Goal: Task Accomplishment & Management: Manage account settings

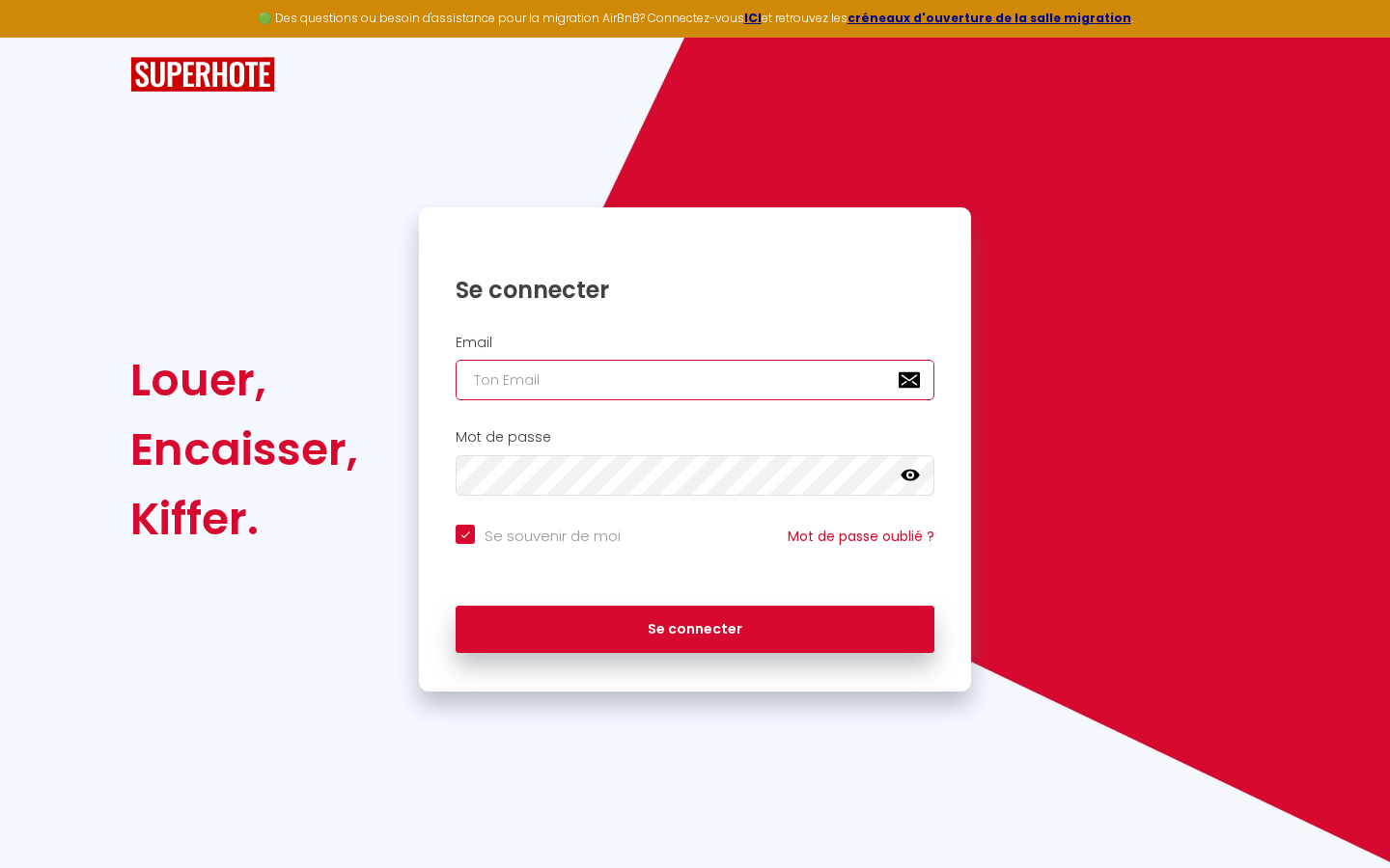
type input "l"
checkbox input "true"
type input "le"
checkbox input "true"
type input "les"
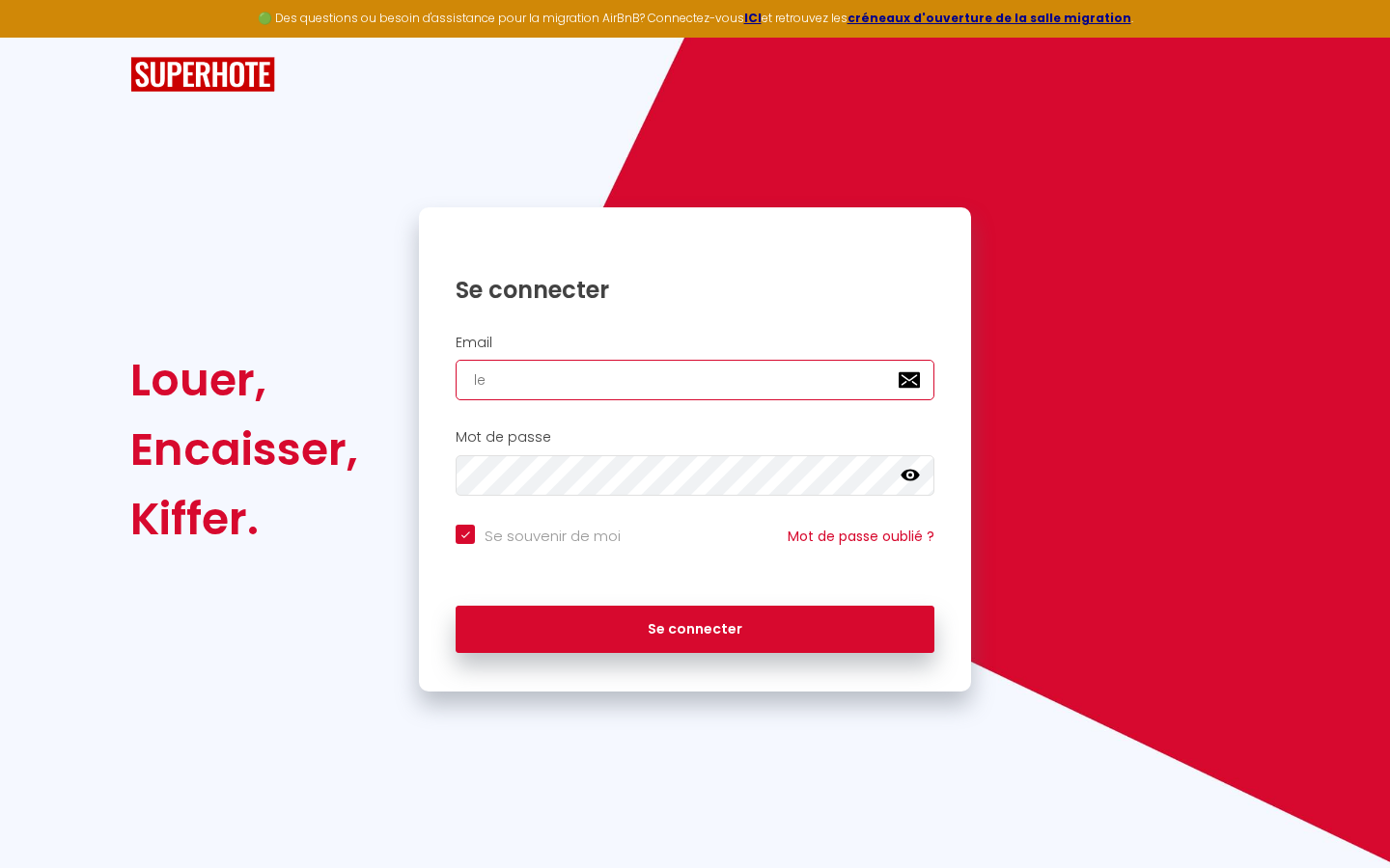
checkbox input "true"
type input "lesp"
checkbox input "true"
type input "lespa"
checkbox input "true"
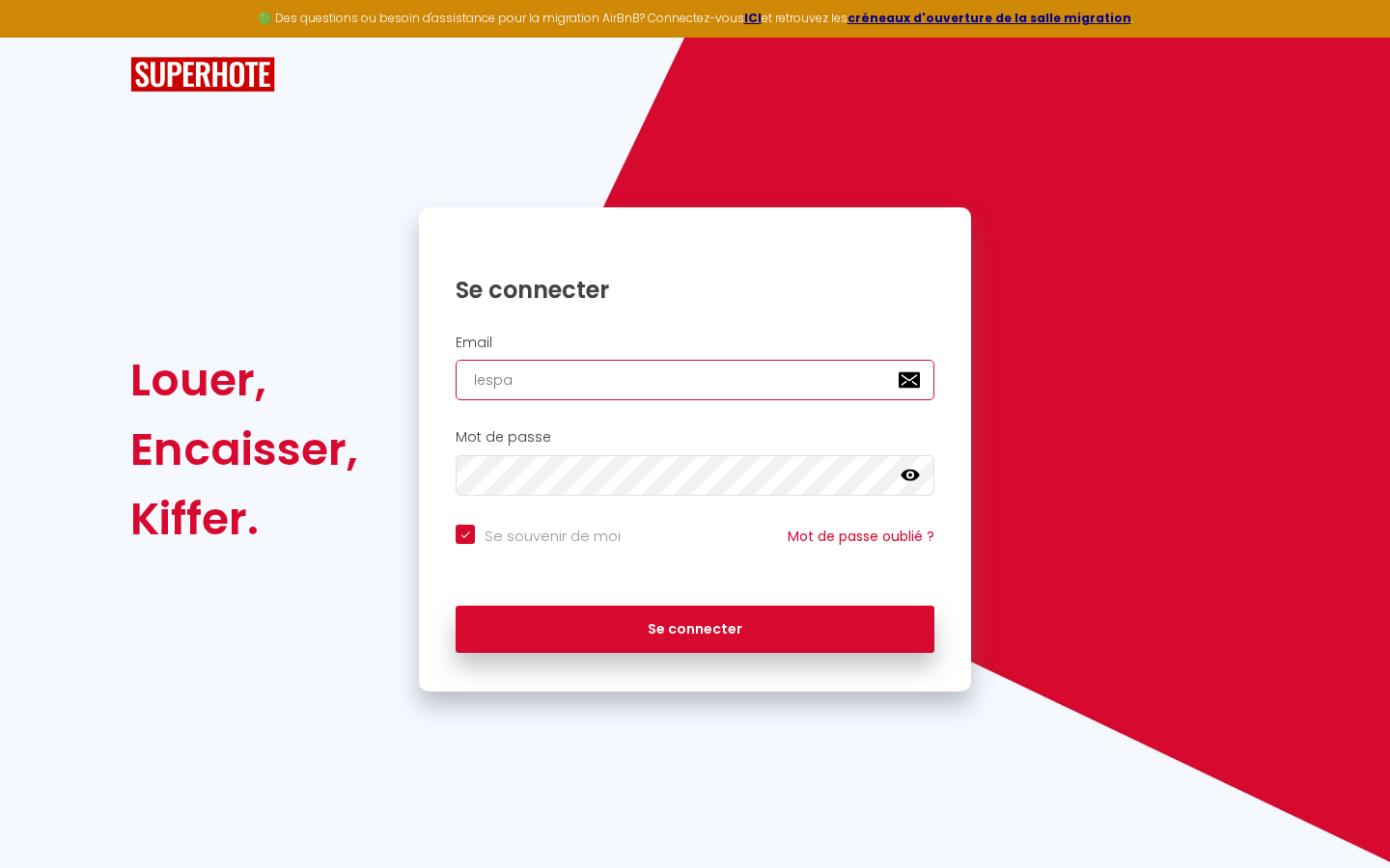
type input "lespac"
checkbox input "true"
type input "lespace"
checkbox input "true"
type input "lespaced"
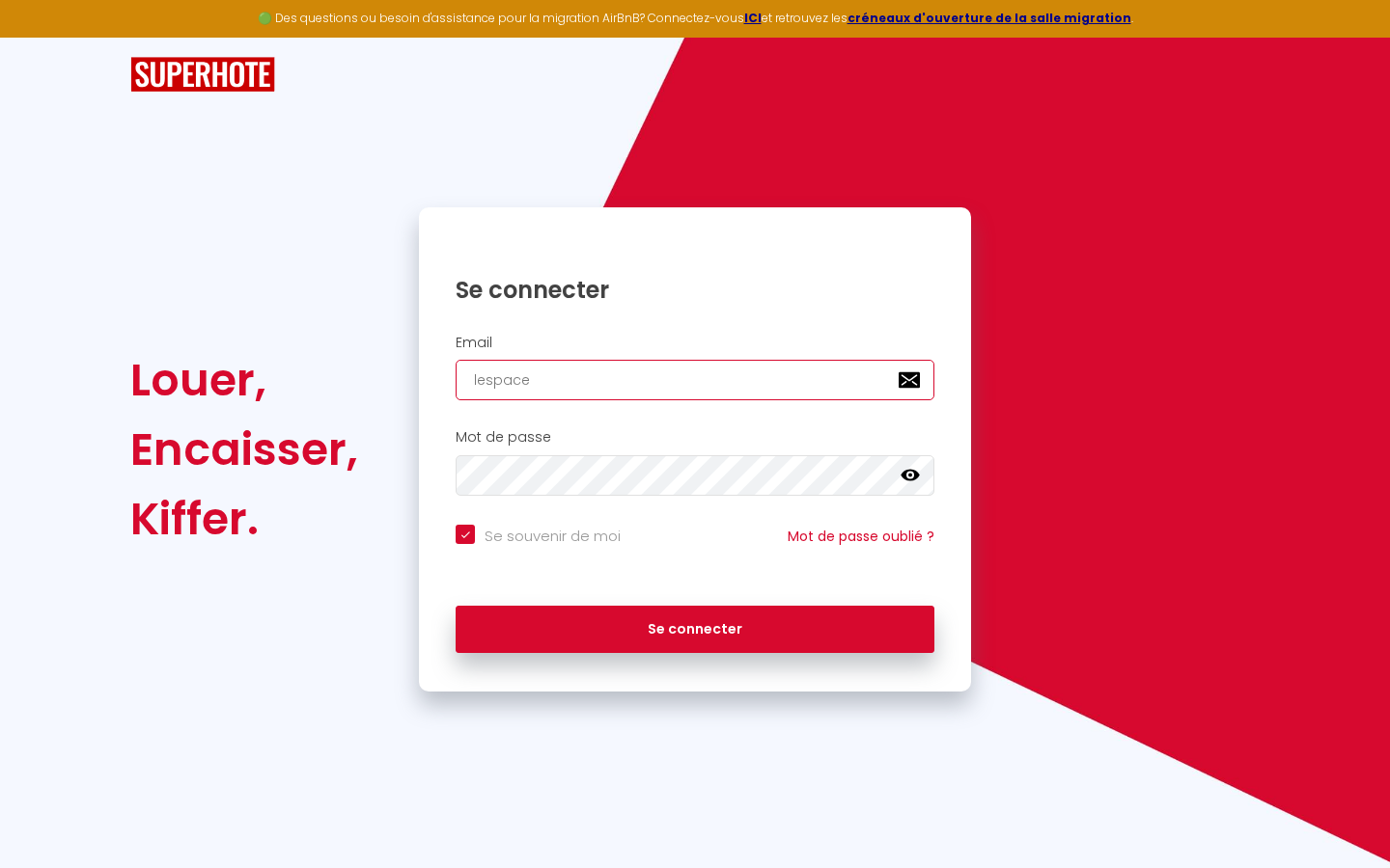
checkbox input "true"
type input "lespacede"
checkbox input "true"
type input "lespacedet"
checkbox input "true"
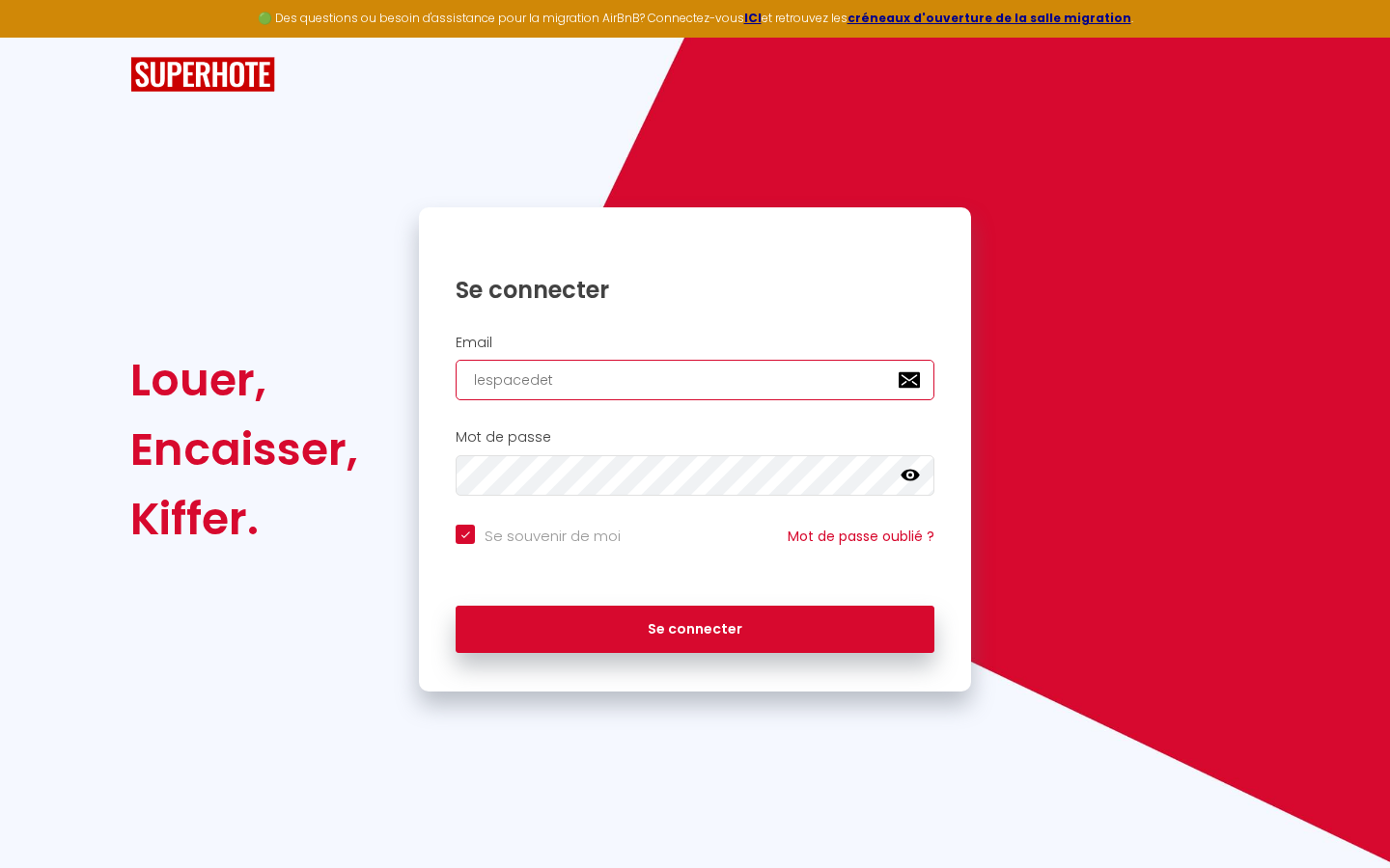
type input "lespacedete"
checkbox input "true"
type input "lespacedeten"
checkbox input "true"
type input "lespacedetent"
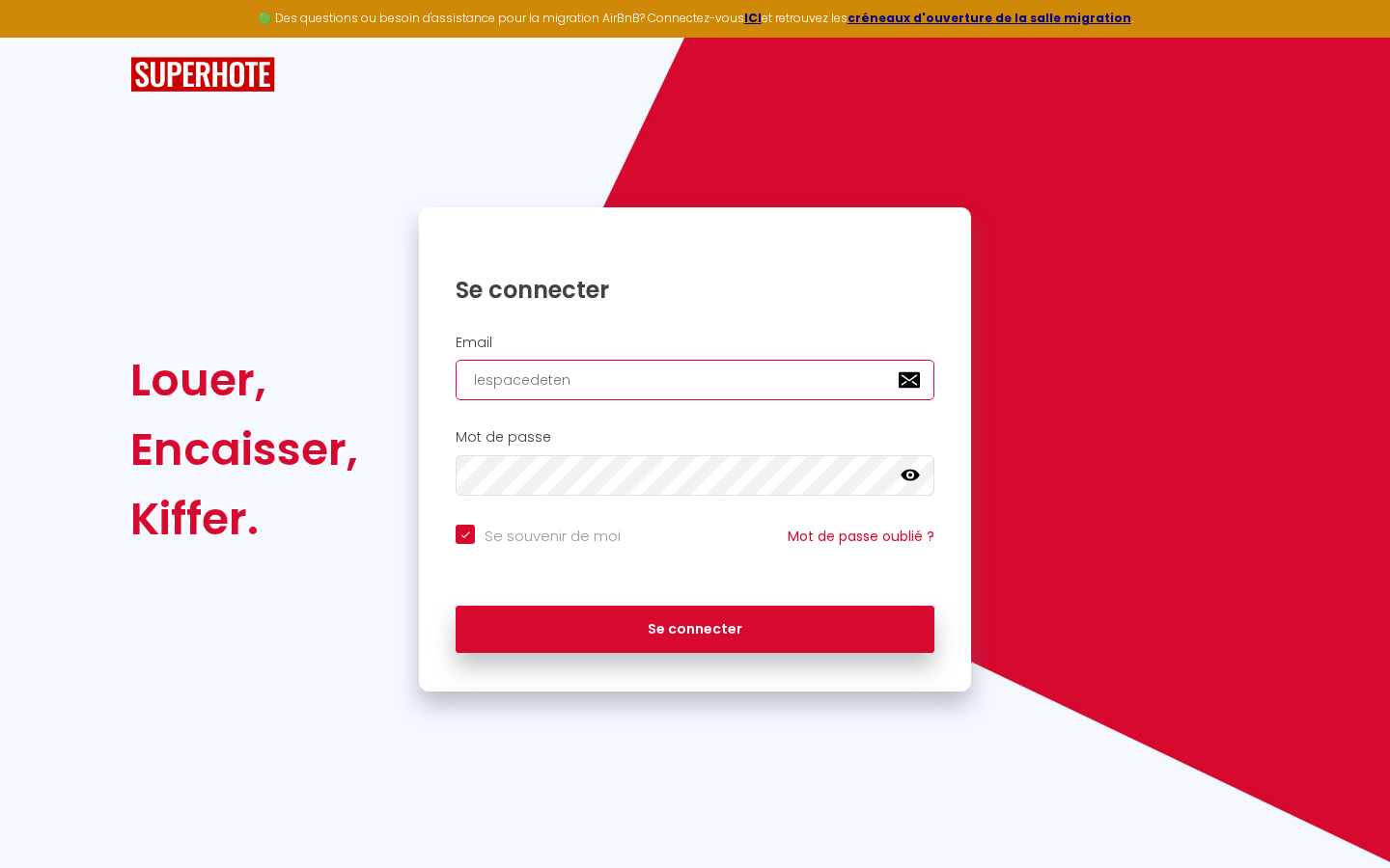
checkbox input "true"
type input "lespacedetente"
checkbox input "true"
type input "lespacedetente@"
checkbox input "true"
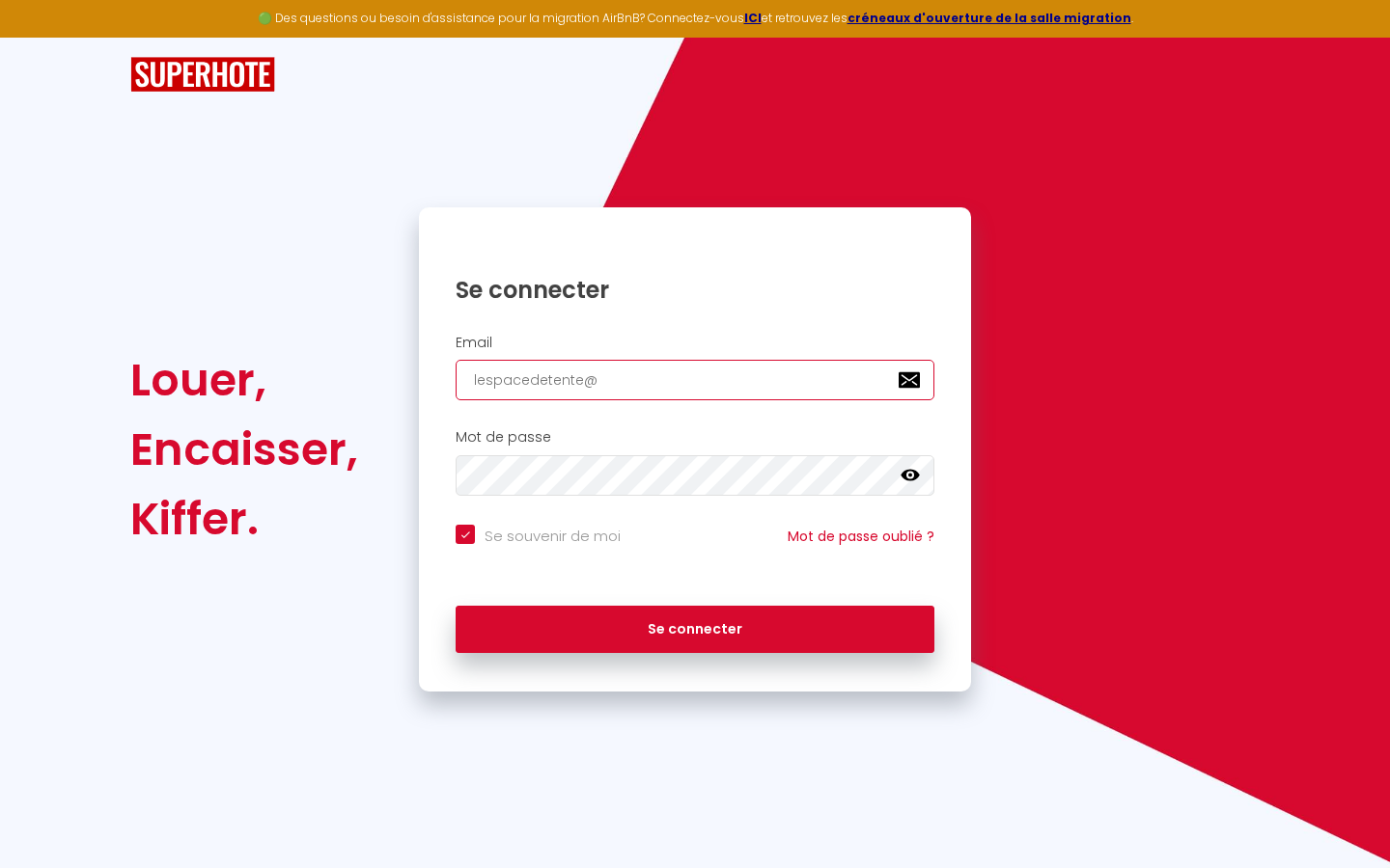
type input "lespacedetente@g"
checkbox input "true"
type input "lespacedetente@gm"
checkbox input "true"
type input "lespacedetente@gma"
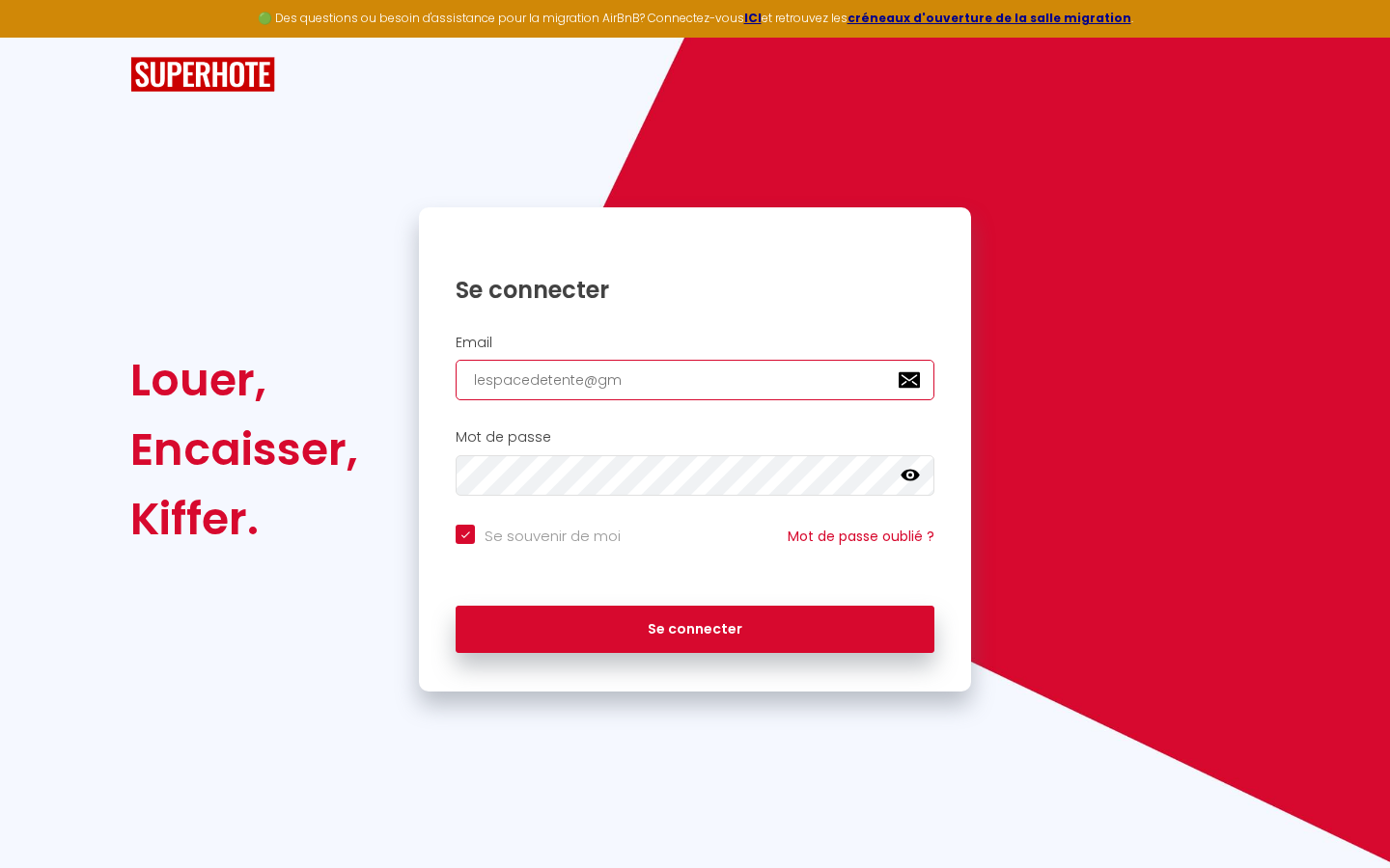
checkbox input "true"
type input "lespacedetente@gmai"
checkbox input "true"
type input "[EMAIL_ADDRESS]"
checkbox input "true"
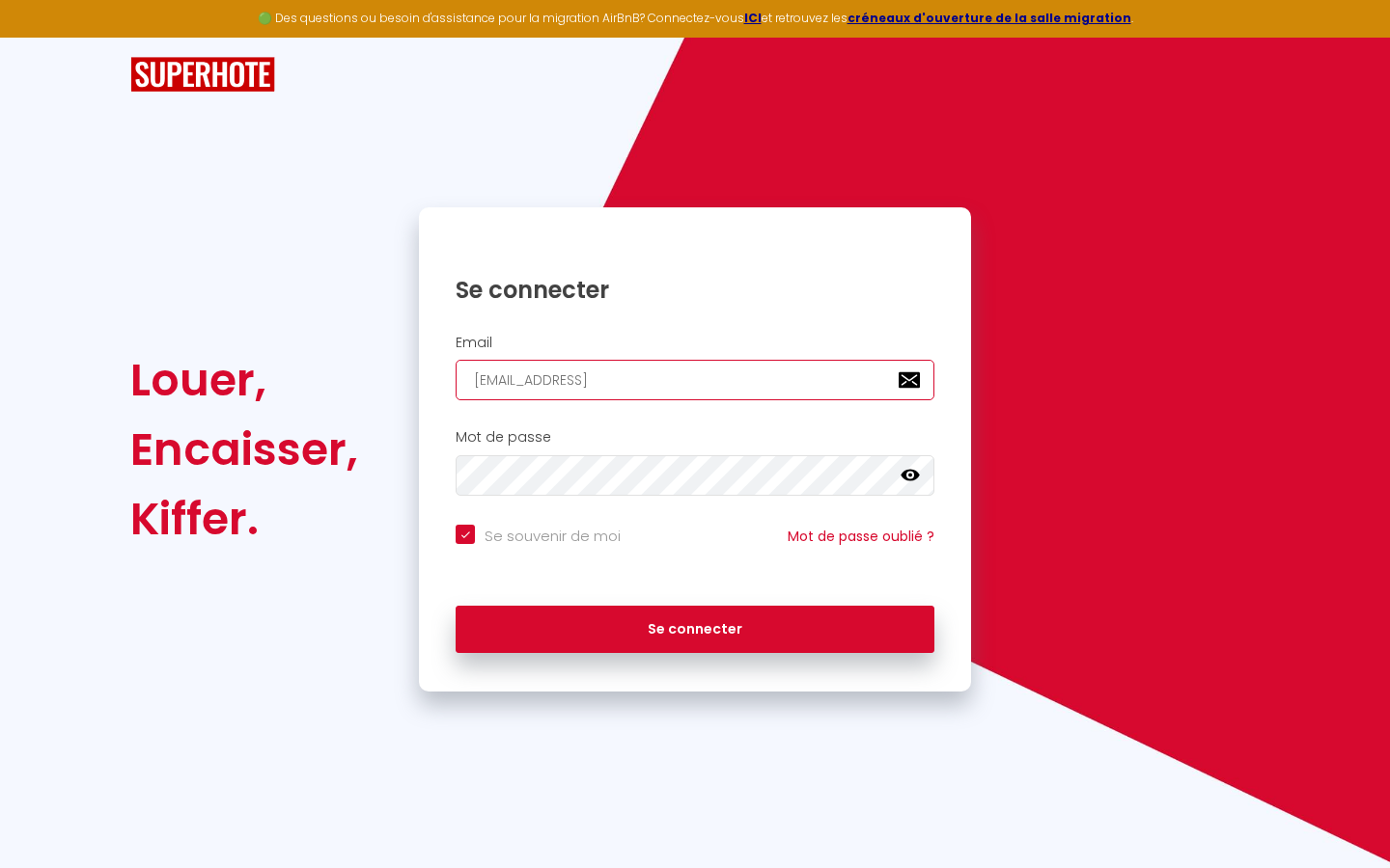
type input "[EMAIL_ADDRESS]."
checkbox input "true"
type input "lespacedetente@gmail.c"
checkbox input "true"
type input "[EMAIL_ADDRESS][DOMAIN_NAME]"
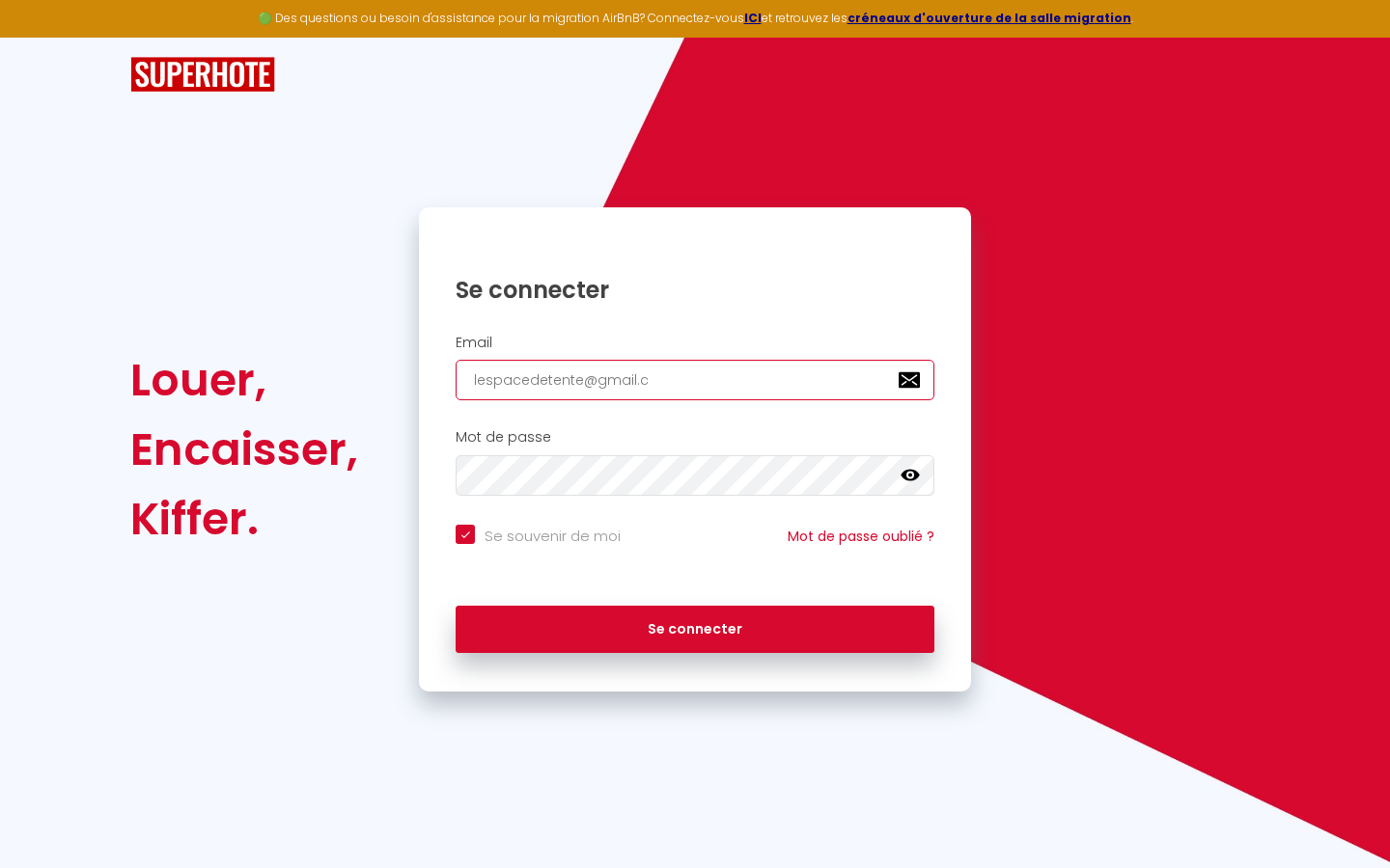
checkbox input "true"
type input "[EMAIL_ADDRESS][DOMAIN_NAME]"
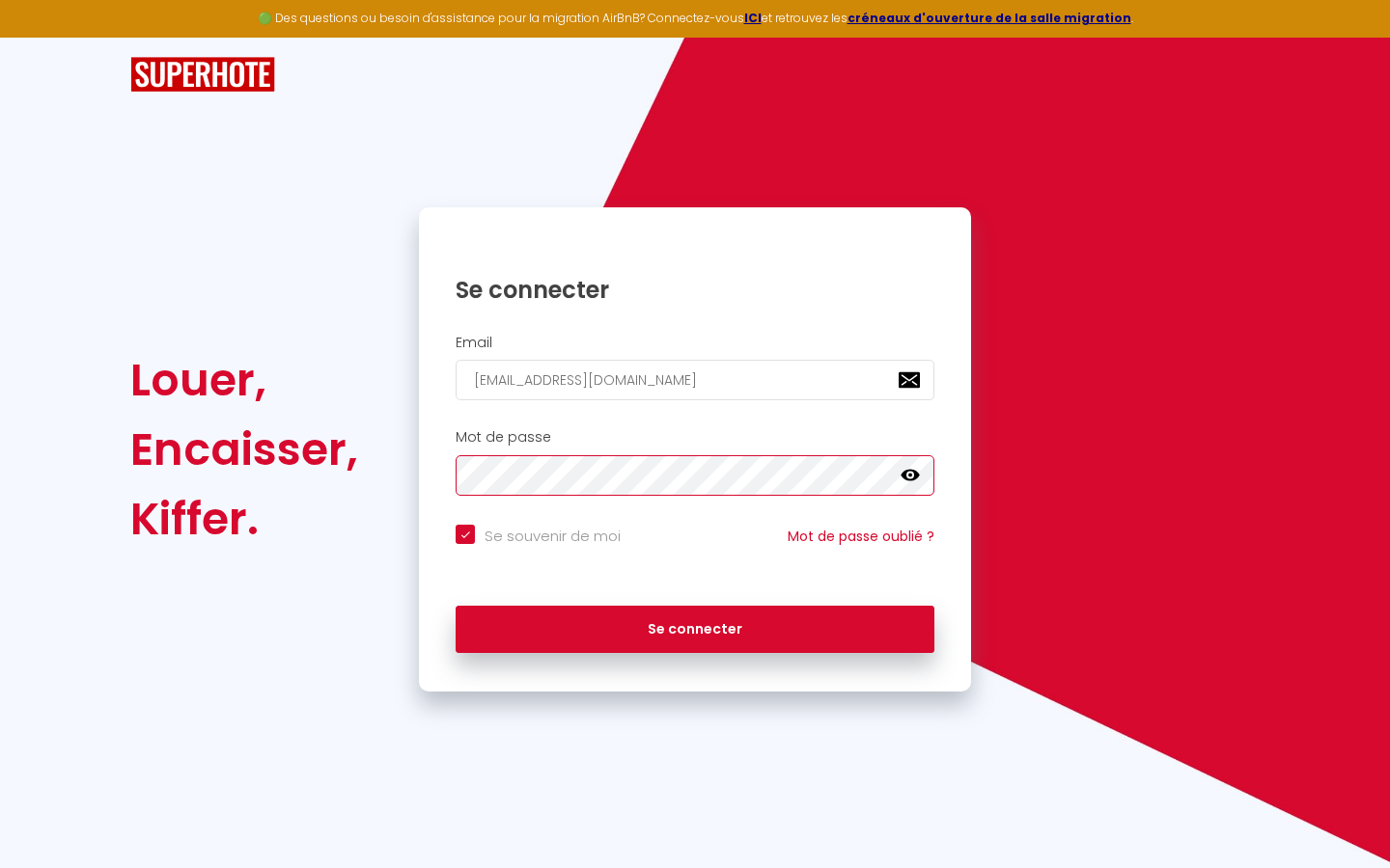
checkbox input "true"
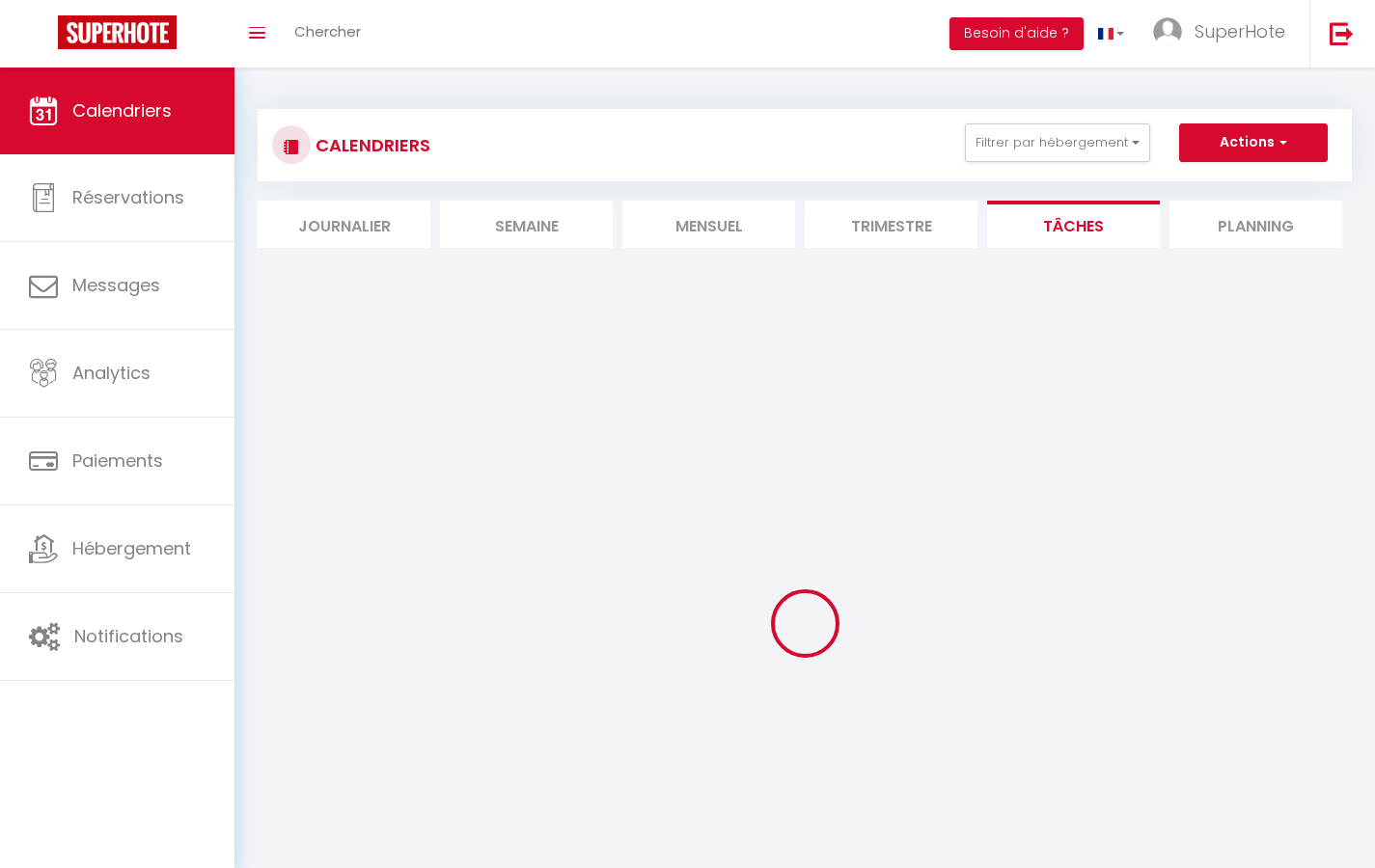
select select
